Goal: Information Seeking & Learning: Find specific fact

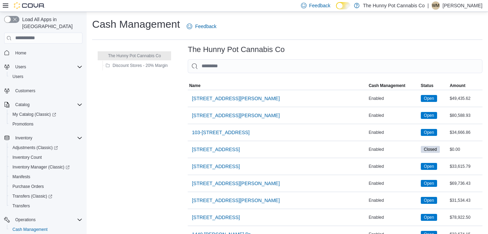
scroll to position [47, 0]
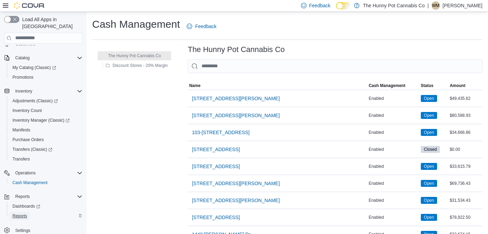
click at [20, 213] on span "Reports" at bounding box center [19, 216] width 15 height 6
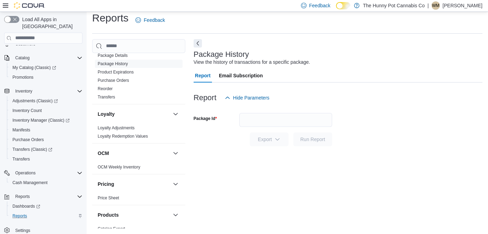
scroll to position [428, 0]
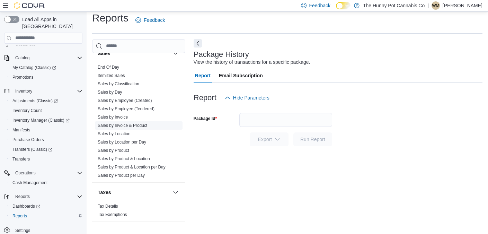
click at [130, 127] on link "Sales by Invoice & Product" at bounding box center [123, 125] width 50 height 5
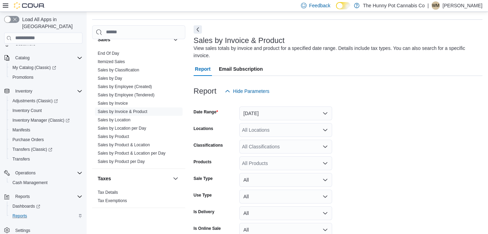
scroll to position [23, 0]
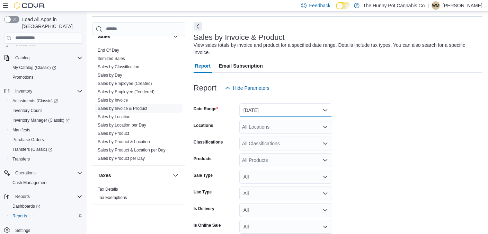
click at [251, 108] on button "Yesterday" at bounding box center [285, 110] width 93 height 14
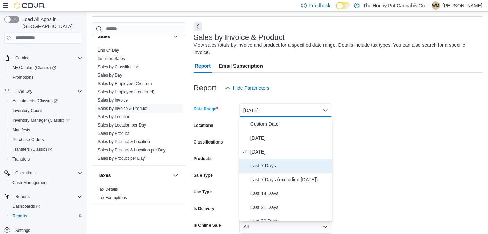
click at [262, 163] on span "Last 7 Days" at bounding box center [290, 165] width 79 height 8
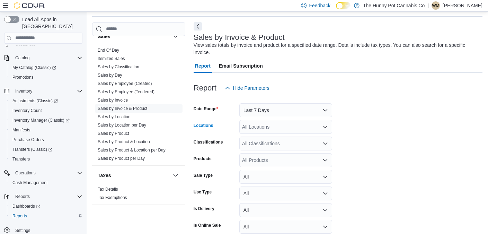
click at [251, 123] on div "All Locations" at bounding box center [285, 127] width 93 height 14
type input "***"
click at [269, 137] on span "2173 Yonge St" at bounding box center [278, 138] width 48 height 7
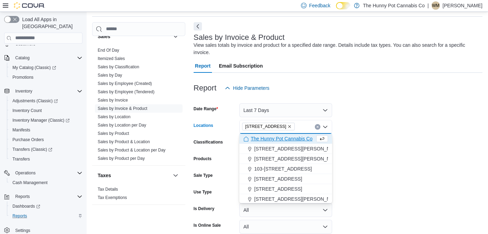
click at [351, 157] on form "Date Range Last 7 Days Locations 2173 Yonge St Combo box. Selected. 2173 Yonge …" at bounding box center [338, 182] width 289 height 175
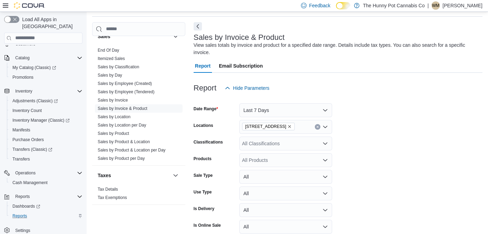
scroll to position [73, 0]
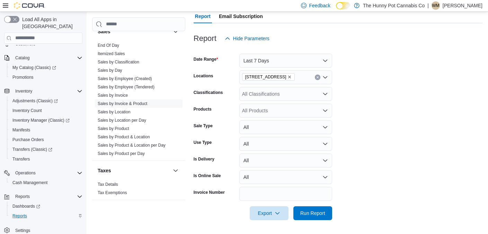
click at [251, 112] on div "All Products" at bounding box center [285, 111] width 93 height 14
paste input "********"
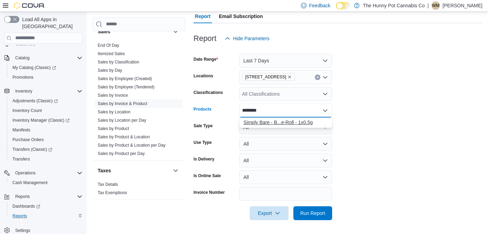
type input "********"
click at [302, 119] on div "Simply Bare - B...e-Roll - 1x0.5g" at bounding box center [286, 122] width 85 height 7
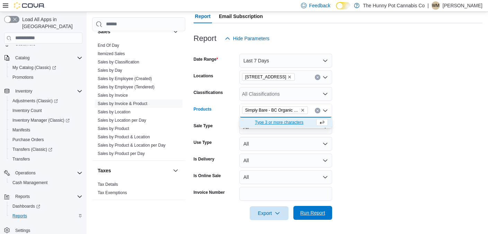
click at [309, 212] on span "Run Report" at bounding box center [312, 212] width 25 height 7
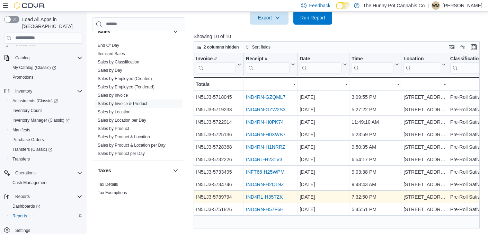
click at [248, 197] on link "IND4RL-H35TZK" at bounding box center [264, 197] width 37 height 6
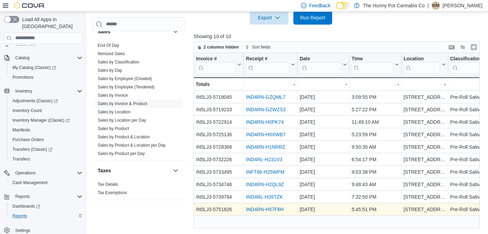
click at [262, 211] on link "IND4RN-H57F6H" at bounding box center [265, 210] width 38 height 6
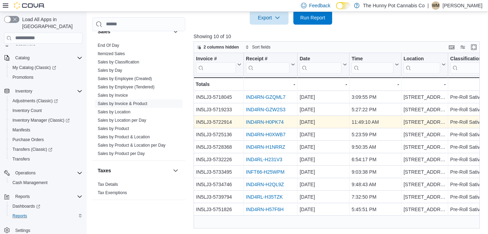
click at [261, 122] on link "IND4RN-H0PK74" at bounding box center [265, 122] width 38 height 6
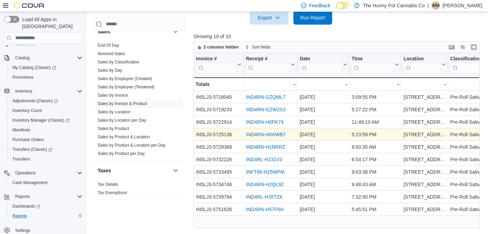
click at [269, 136] on link "IND4RN-H0XWB7" at bounding box center [265, 135] width 39 height 6
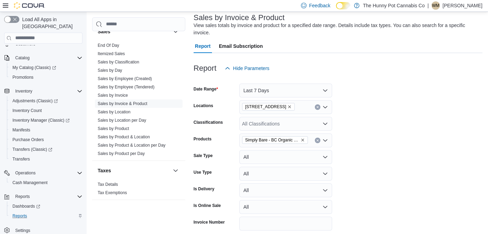
scroll to position [41, 0]
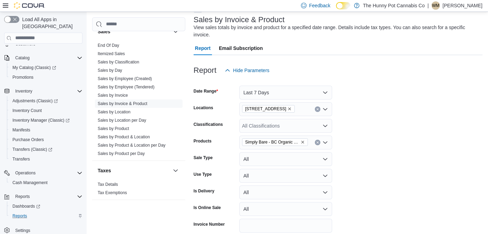
click at [304, 140] on icon "Remove Simply Bare - BC Organic Fruit Loopz Pre-Roll - 1x0.5g from selection in…" at bounding box center [303, 142] width 4 height 4
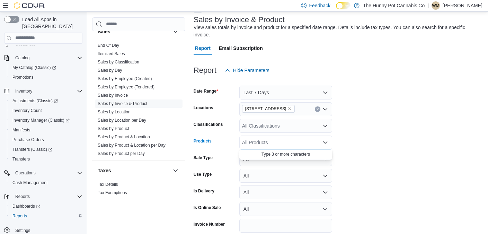
paste input "********"
type input "********"
click at [287, 157] on div "General Admissi...e-Roll - 3x0.5g" at bounding box center [286, 154] width 85 height 7
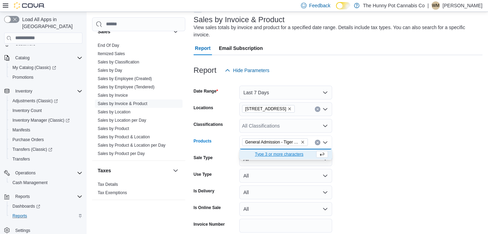
click at [373, 158] on form "Date Range Last 7 Days Locations 2173 Yonge St Classifications All Classificati…" at bounding box center [338, 164] width 289 height 175
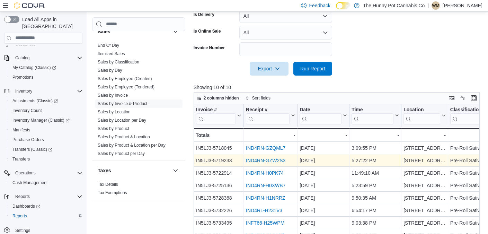
scroll to position [229, 0]
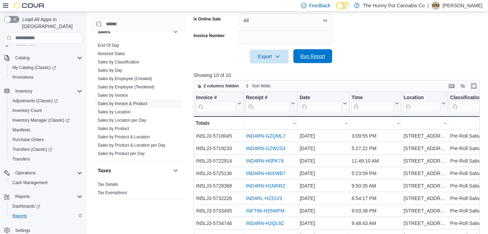
click at [312, 58] on span "Run Report" at bounding box center [312, 56] width 25 height 7
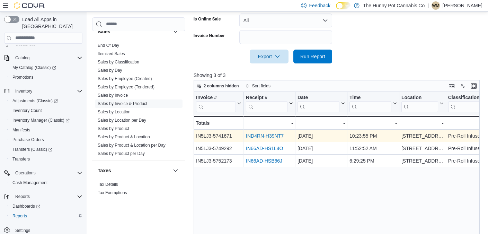
click at [273, 138] on link "IND4RN-H39NT7" at bounding box center [265, 136] width 38 height 6
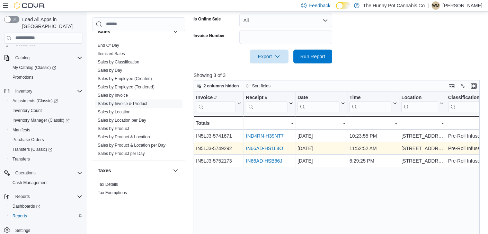
click at [253, 146] on link "IN66AD-HS1L4O" at bounding box center [264, 149] width 37 height 6
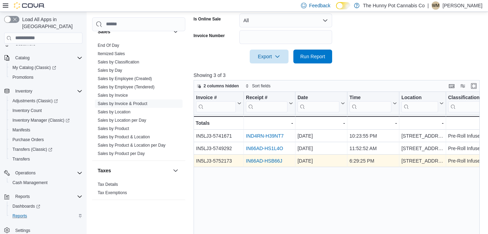
click at [260, 165] on div "IN66AD-HSB66J" at bounding box center [269, 161] width 47 height 8
click at [260, 162] on link "IN66AD-HSB66J" at bounding box center [264, 161] width 36 height 6
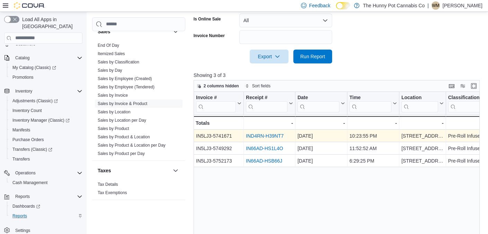
click at [253, 136] on link "IND4RN-H39NT7" at bounding box center [265, 136] width 38 height 6
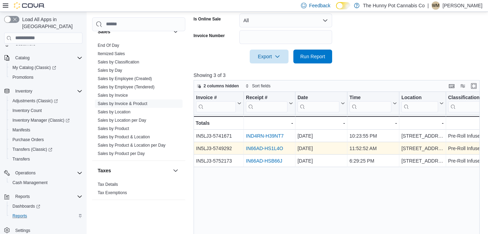
click at [276, 148] on link "IN66AD-HS1L4O" at bounding box center [264, 149] width 37 height 6
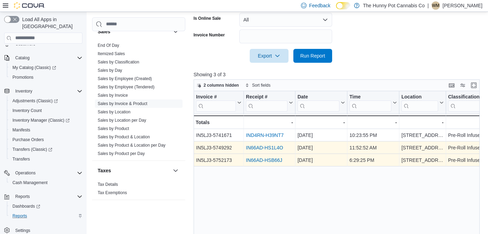
click at [264, 160] on link "IN66AD-HSB66J" at bounding box center [264, 160] width 36 height 6
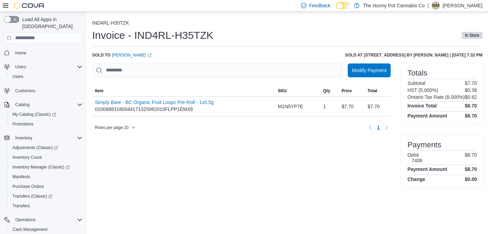
click at [126, 52] on div "IND4RL-H35TZK Invoice - IND4RL-H35TZK In Store Sold to Mary Gonzalez (opens in …" at bounding box center [287, 103] width 390 height 167
click at [125, 54] on link "Mary Gonzalez (opens in a new tab or window)" at bounding box center [132, 55] width 40 height 6
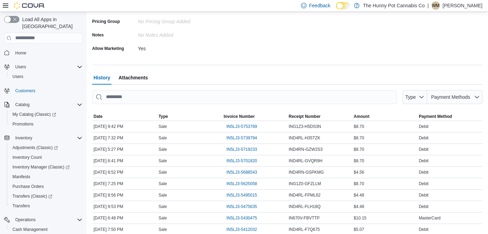
scroll to position [197, 0]
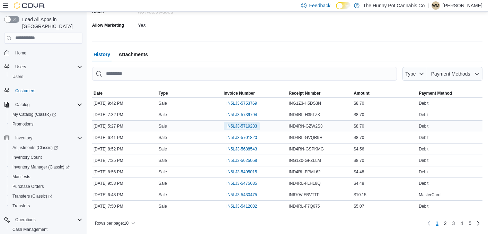
click at [246, 129] on span "IN5LJ3-5719233" at bounding box center [242, 126] width 31 height 8
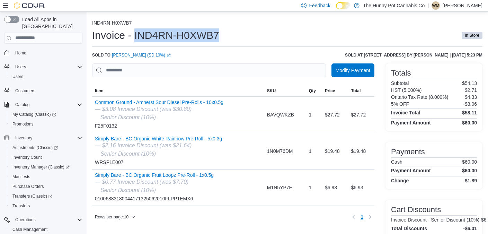
drag, startPoint x: 133, startPoint y: 34, endPoint x: 219, endPoint y: 33, distance: 85.2
click at [219, 33] on div "Invoice - IND4RN-H0XWB7 In Store" at bounding box center [287, 35] width 390 height 14
copy h1 "IND4RN-H0XWB7"
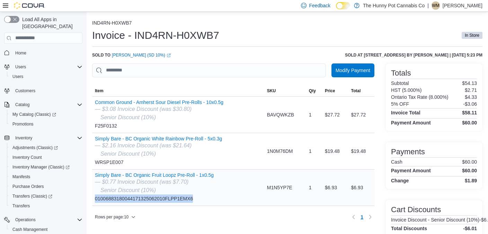
drag, startPoint x: 95, startPoint y: 200, endPoint x: 208, endPoint y: 199, distance: 113.0
click at [208, 199] on div "Simply Bare - BC Organic Fruit Loopz Pre-Roll - 1x0.5g — $0.77 Invoice Discount…" at bounding box center [154, 187] width 119 height 30
copy div "01006883180044171325062010FLPP1EMX6"
click at [44, 164] on span "Inventory Manager (Classic)" at bounding box center [40, 167] width 57 height 6
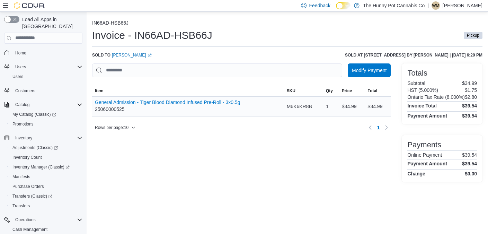
click at [103, 111] on div "General Admission - Tiger Blood Diamond Infused Pre-Roll - 3x0.5g 25060000525" at bounding box center [167, 106] width 145 height 14
copy div "25060000525"
click at [36, 164] on span "Inventory Manager (Classic)" at bounding box center [40, 167] width 57 height 6
drag, startPoint x: 134, startPoint y: 34, endPoint x: 213, endPoint y: 39, distance: 79.9
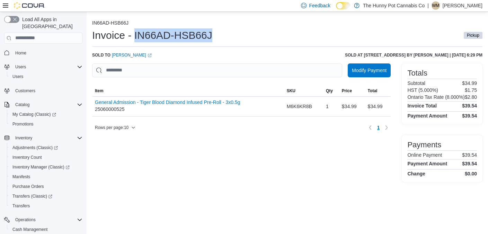
click at [213, 39] on div "Invoice - IN66AD-HSB66J Pickup" at bounding box center [287, 35] width 390 height 14
copy h1 "IN66AD-HSB66J"
